Goal: Task Accomplishment & Management: Use online tool/utility

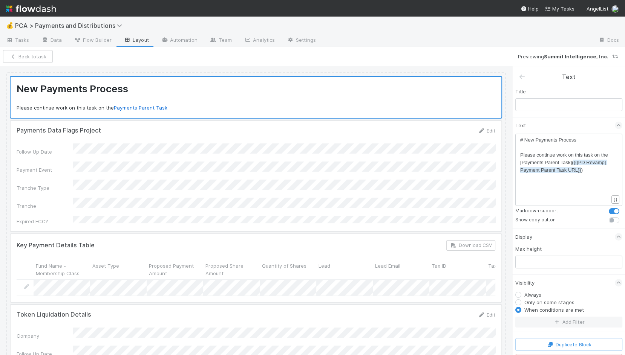
scroll to position [12, 0]
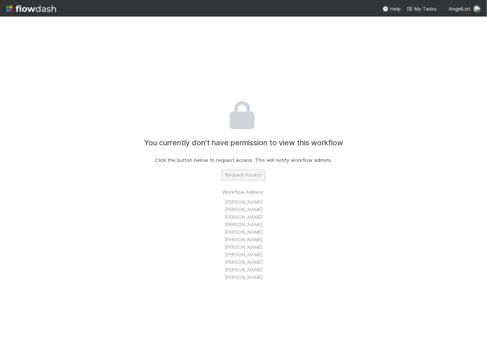
click at [239, 176] on button "Request Access" at bounding box center [243, 175] width 43 height 11
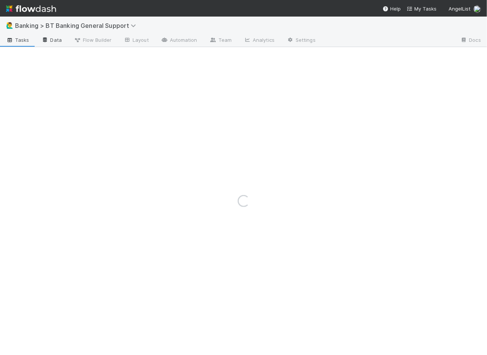
click at [55, 43] on link "Data" at bounding box center [51, 41] width 32 height 12
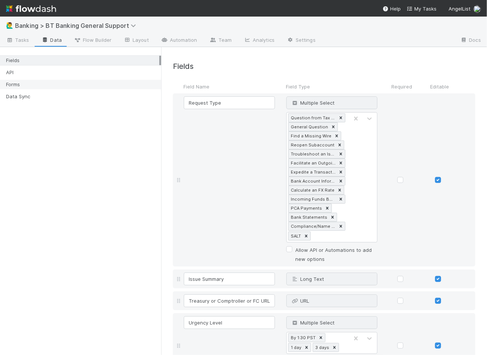
click at [67, 86] on div "Forms" at bounding box center [82, 84] width 153 height 9
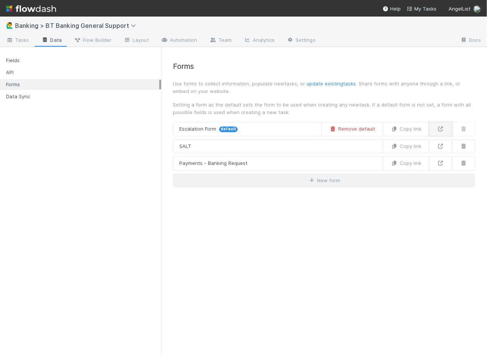
click at [444, 132] on link at bounding box center [440, 129] width 23 height 14
click at [406, 129] on button "Copy link" at bounding box center [406, 129] width 47 height 14
